Goal: Navigation & Orientation: Find specific page/section

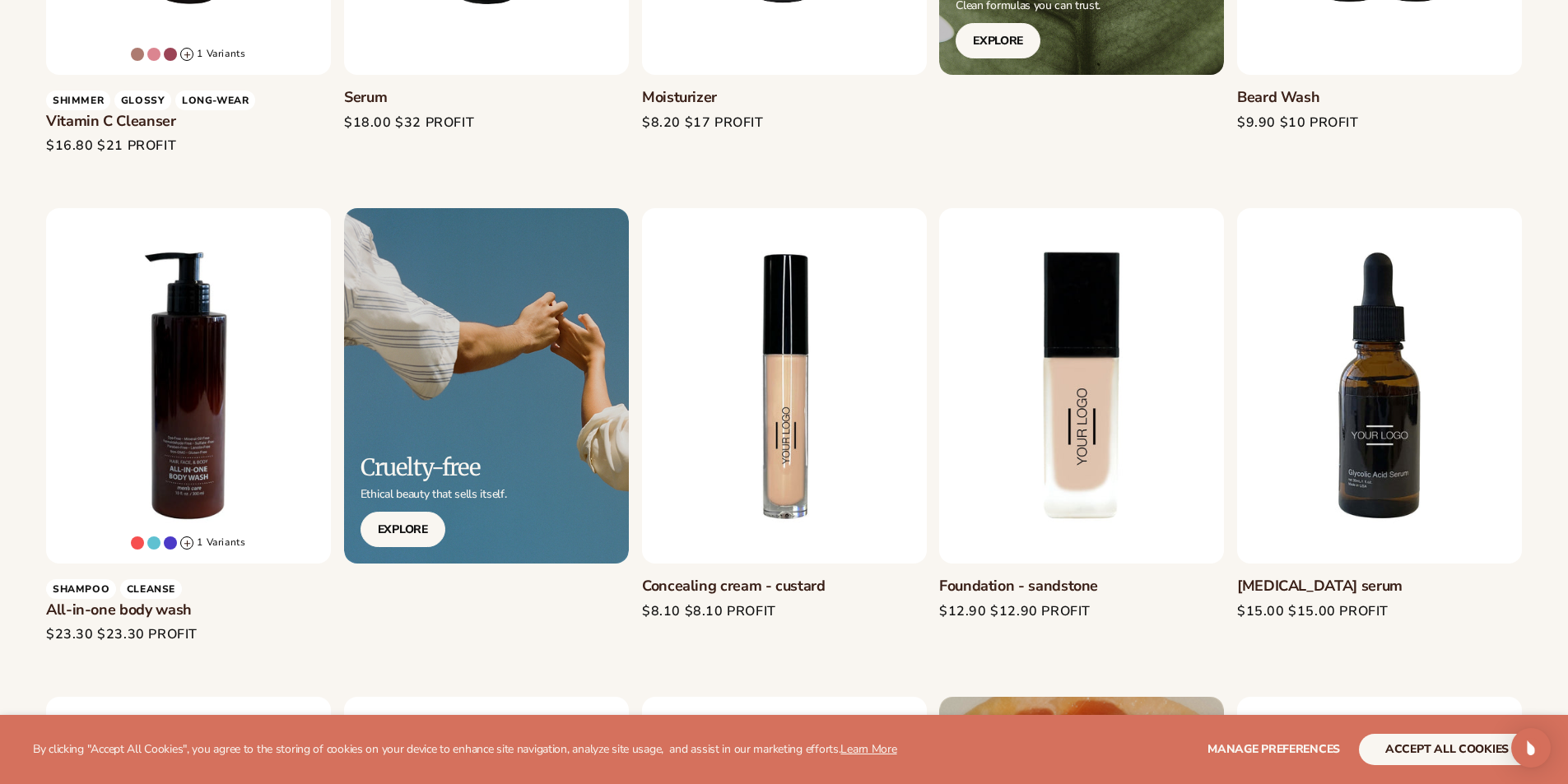
scroll to position [1207, 0]
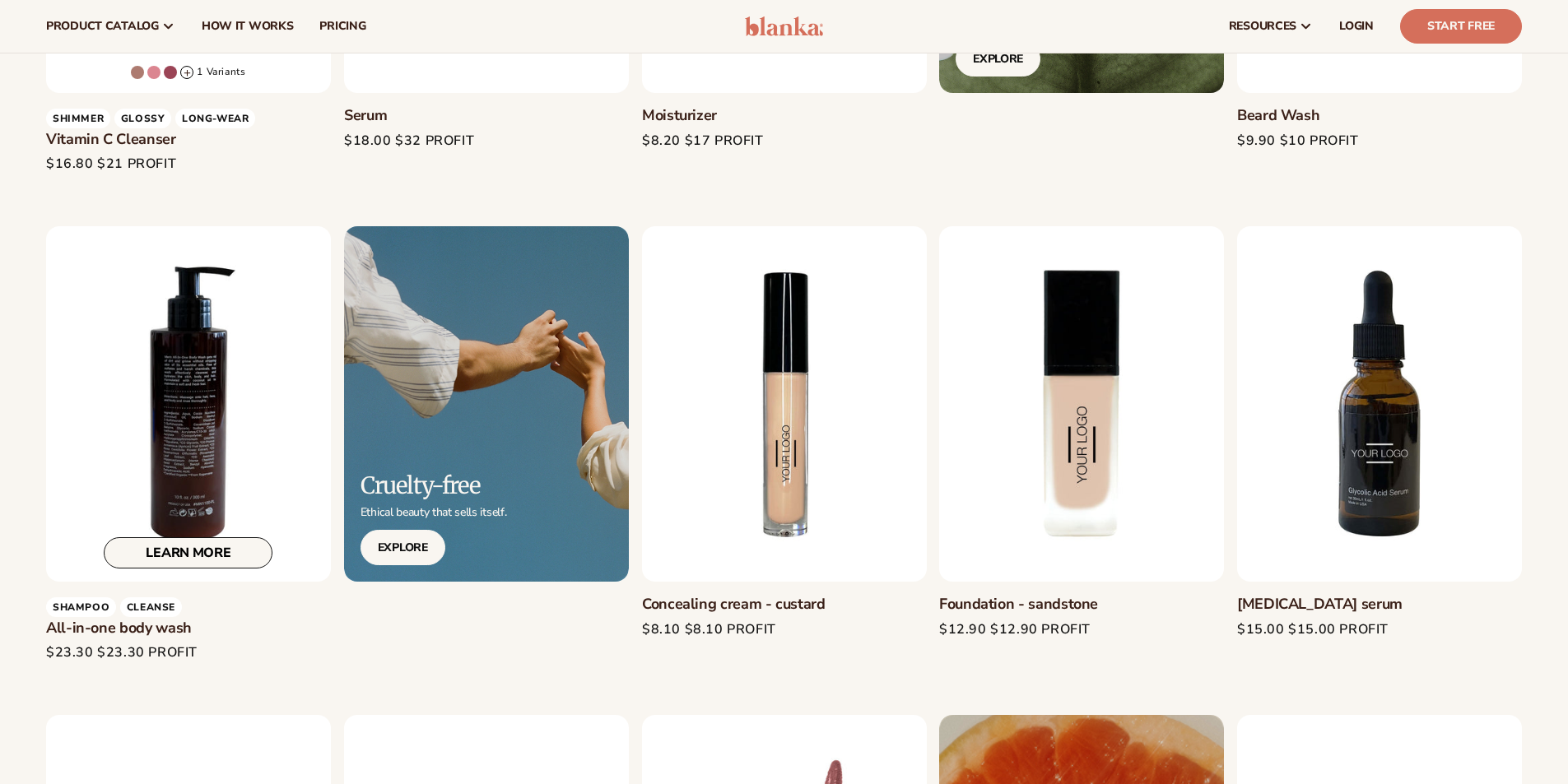
scroll to position [877, 0]
